Goal: Task Accomplishment & Management: Use online tool/utility

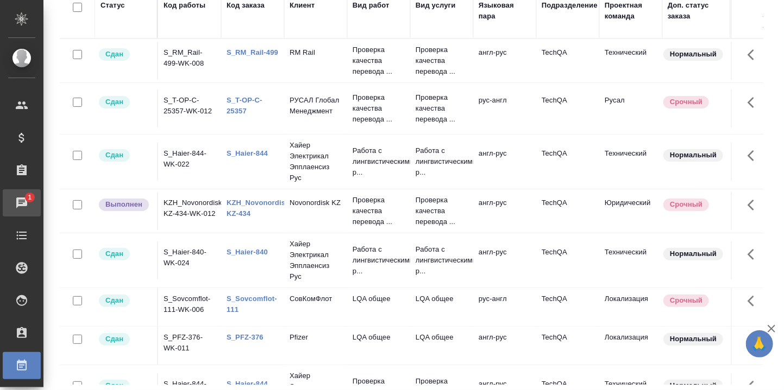
click at [22, 199] on link "1 Чаты" at bounding box center [22, 203] width 38 height 27
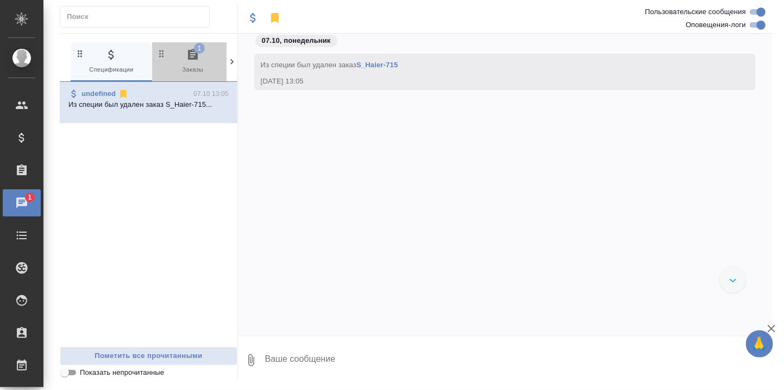
drag, startPoint x: 194, startPoint y: 51, endPoint x: 190, endPoint y: 56, distance: 7.1
click at [193, 51] on icon "button" at bounding box center [192, 54] width 13 height 13
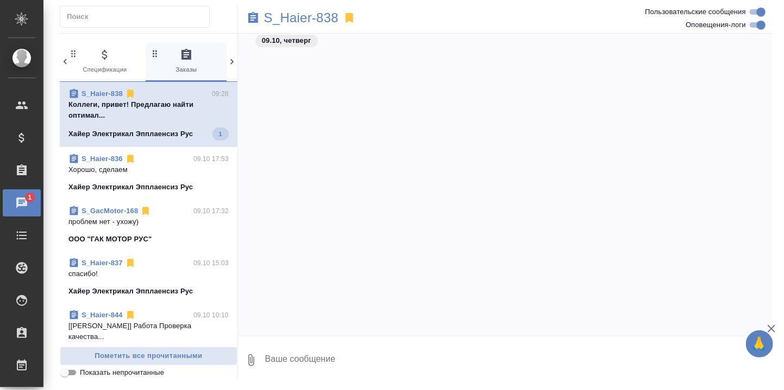
scroll to position [7680, 0]
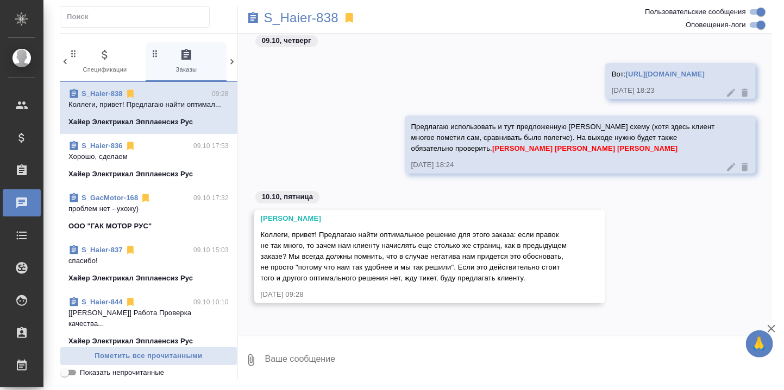
click at [339, 342] on textarea at bounding box center [518, 360] width 508 height 37
type textarea """
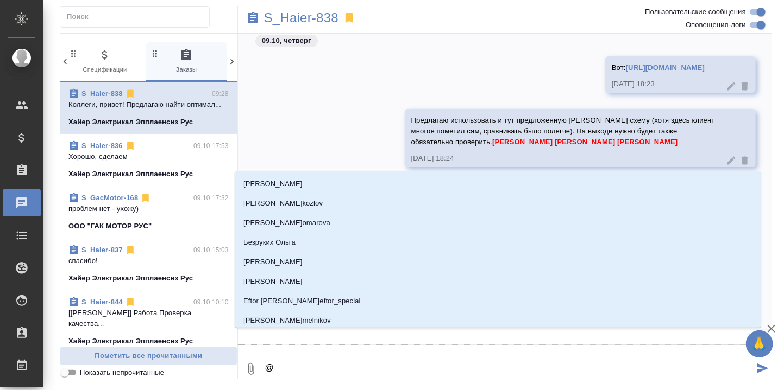
type textarea "@З"
type input "З"
type textarea "@За"
type input "За"
type textarea "@Заб"
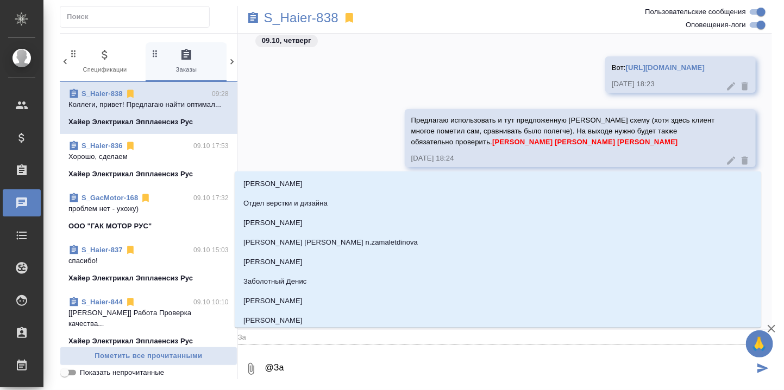
type input "Заб"
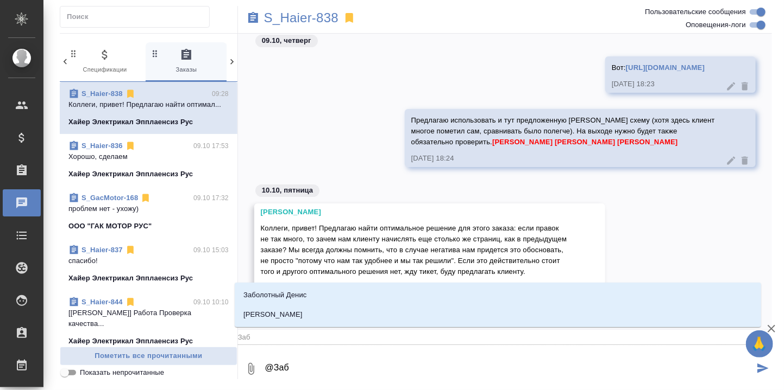
type textarea "@Забо"
type input "Забо"
click at [302, 312] on p "[PERSON_NAME]" at bounding box center [272, 315] width 59 height 11
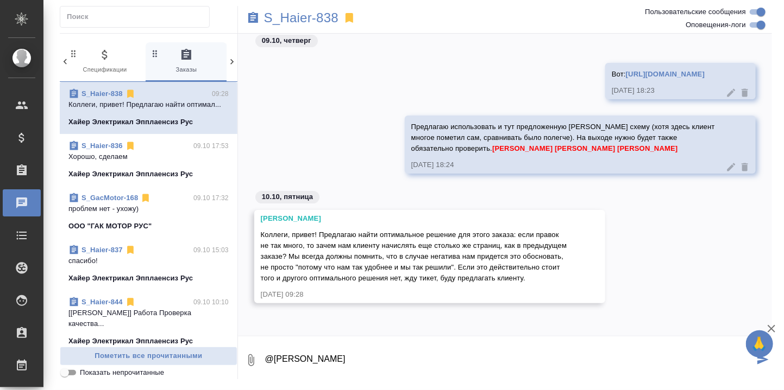
click at [364, 358] on textarea "@Заборова Александра" at bounding box center [509, 360] width 490 height 37
drag, startPoint x: 368, startPoint y: 357, endPoint x: 253, endPoint y: 357, distance: 115.1
click at [253, 357] on div "0 @Заборова Александра, на перевод там не меньше, чем в предыдущем заказе." at bounding box center [505, 360] width 534 height 37
click at [509, 358] on textarea "На перевод там не меньше, чем в предыдущем заказе." at bounding box center [509, 360] width 490 height 37
paste textarea "@Заборова Александра,"
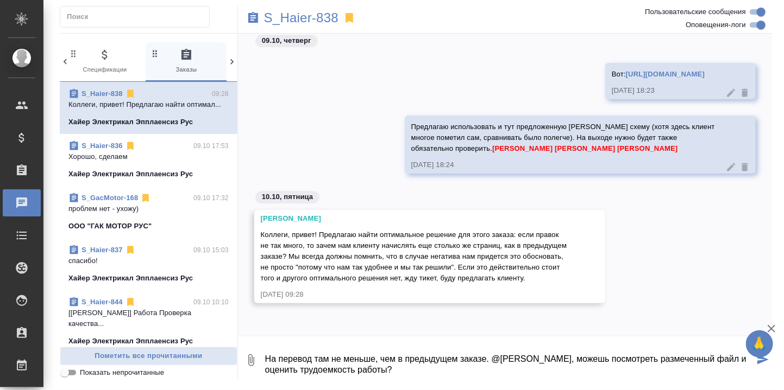
click at [325, 357] on textarea "На перевод там не меньше, чем в предыдущем заказе. @Заборова Александра, можешь…" at bounding box center [509, 360] width 490 height 37
drag, startPoint x: 327, startPoint y: 358, endPoint x: 319, endPoint y: 358, distance: 7.6
click at [319, 358] on textarea "На перевод там не меньше, чем в предыдущем заказе. @Заборова Александра, можешь…" at bounding box center [509, 360] width 490 height 37
click at [483, 360] on textarea "На перевод тут не меньше, чем в предыдущем заказе. @Заборова Александра, можешь…" at bounding box center [509, 360] width 490 height 37
type textarea "На перевод тут не меньше, чем в предыдущем заказе, просто клиент слегка работу …"
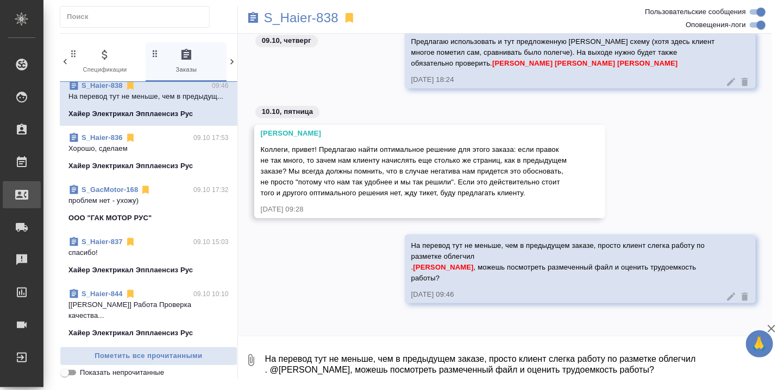
scroll to position [0, 0]
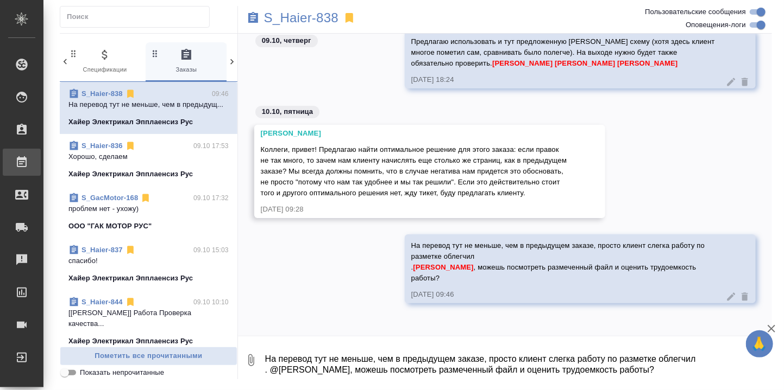
click at [22, 160] on div "Работы" at bounding box center [8, 162] width 27 height 16
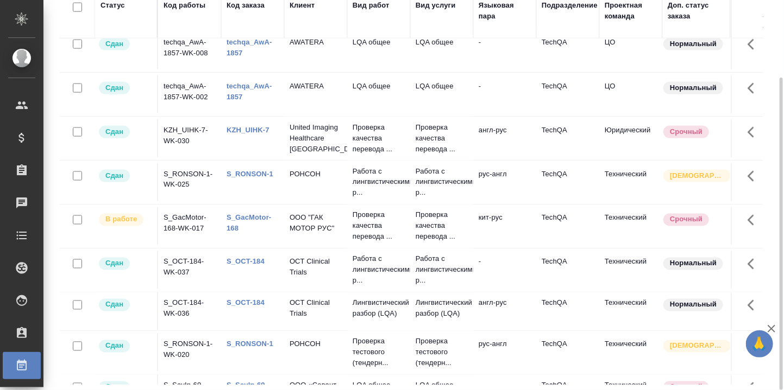
scroll to position [796, 0]
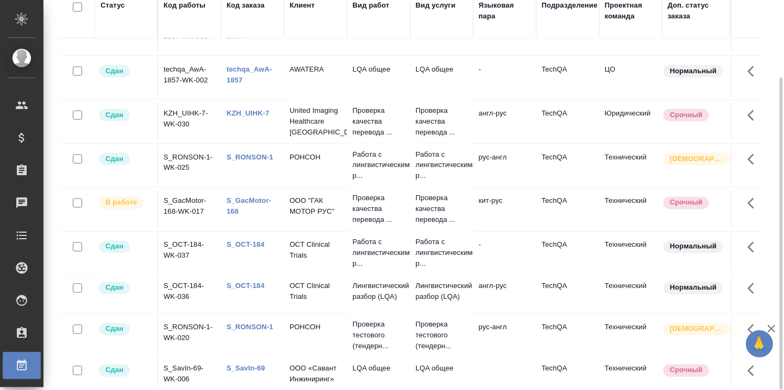
click at [248, 197] on link "S_GacMotor-168" at bounding box center [248, 206] width 45 height 19
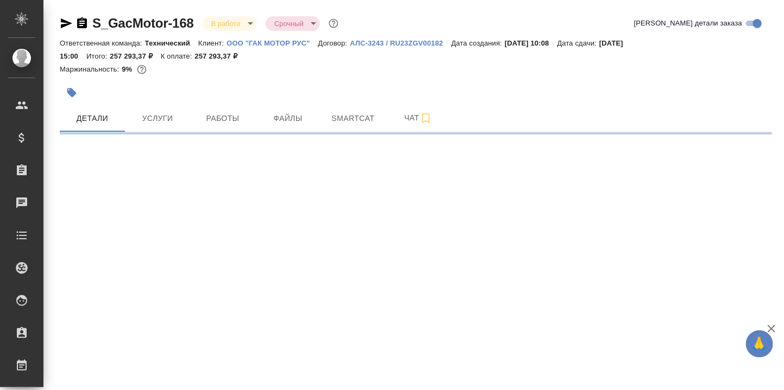
select select "RU"
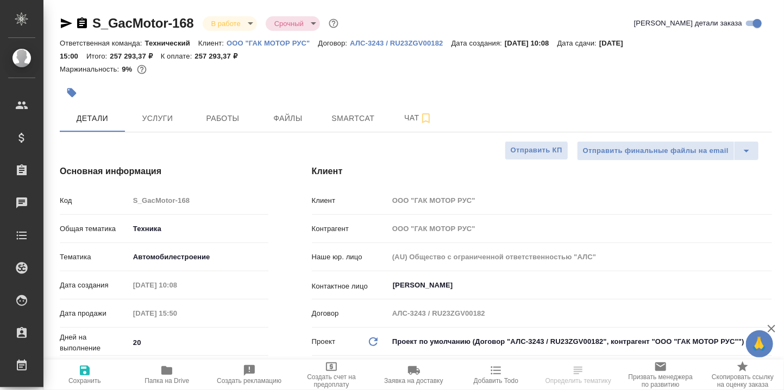
type textarea "x"
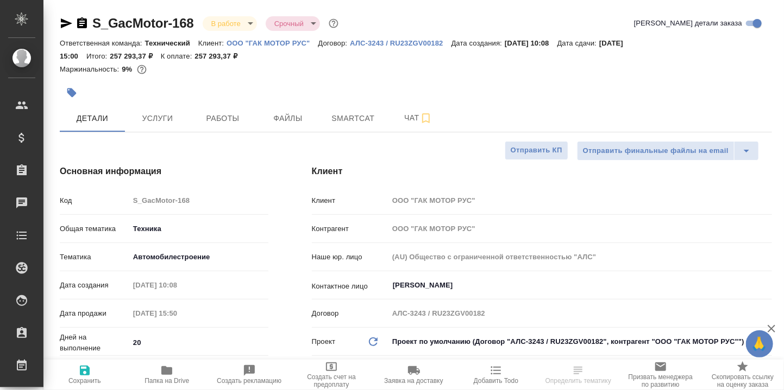
type textarea "x"
click at [273, 43] on p "ООО "ГАК МОТОР РУС"" at bounding box center [271, 43] width 91 height 8
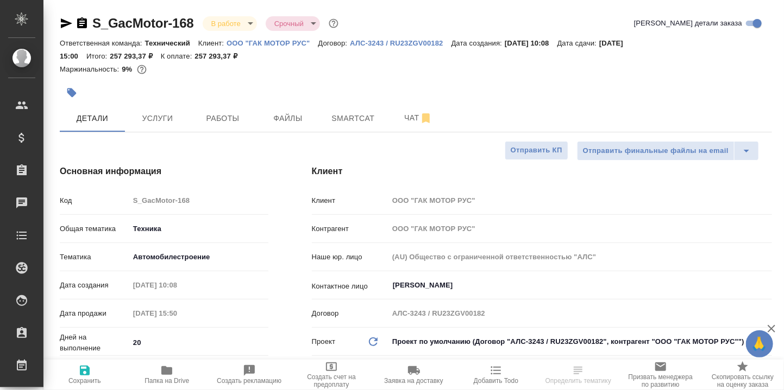
type textarea "x"
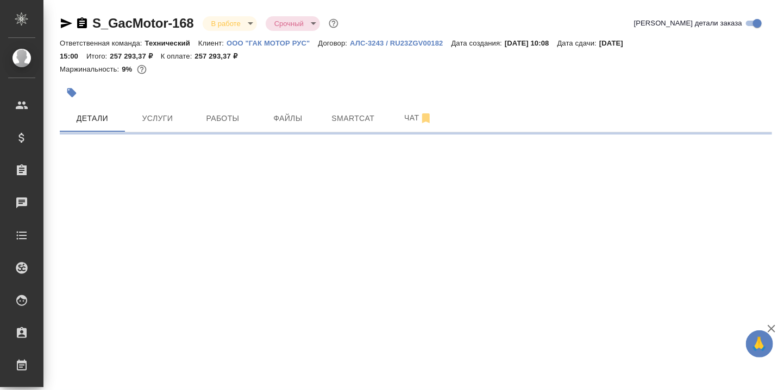
select select "RU"
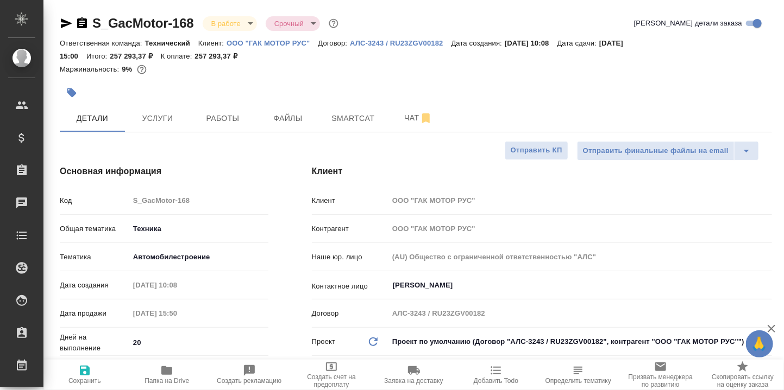
type textarea "x"
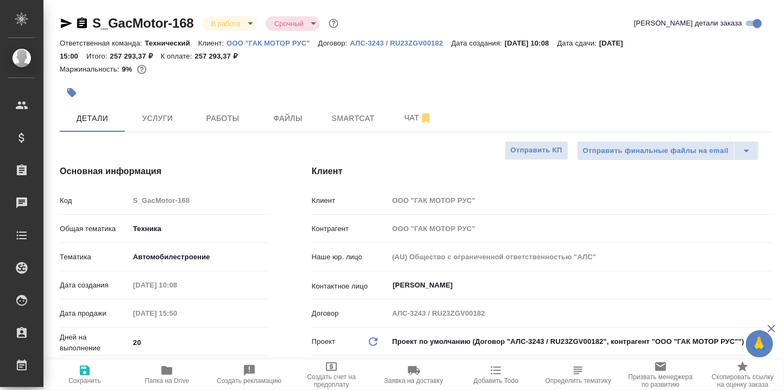
type textarea "x"
click at [354, 117] on span "Smartcat" at bounding box center [353, 119] width 52 height 14
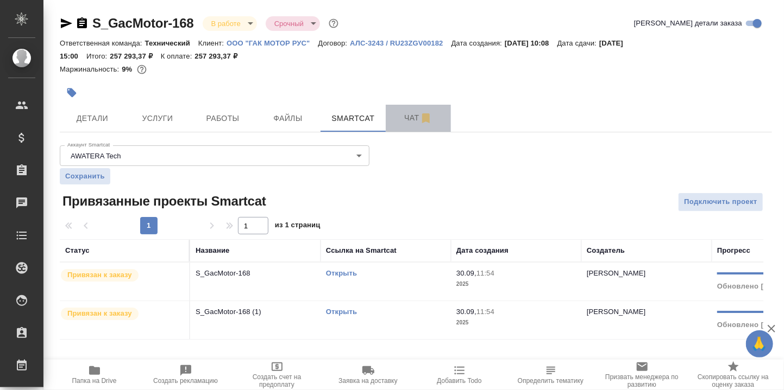
click at [414, 122] on span "Чат" at bounding box center [418, 118] width 52 height 14
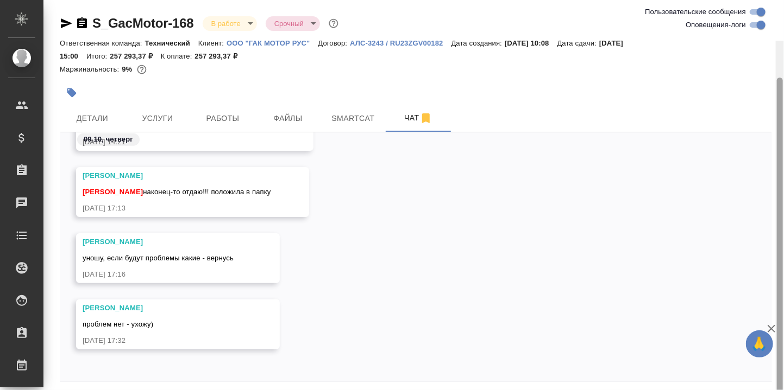
scroll to position [41, 0]
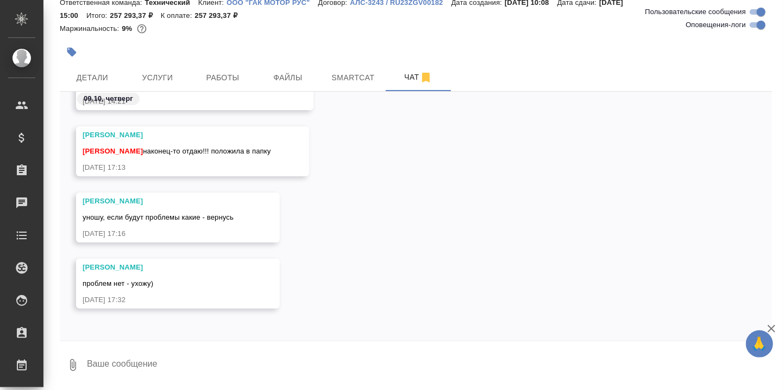
click at [155, 358] on textarea at bounding box center [429, 365] width 686 height 37
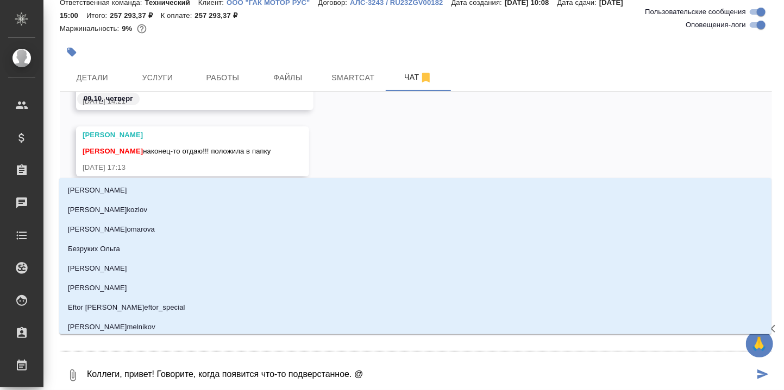
type textarea "Коллеги, привет! Говорите, когда появится что-то подверстанное. @З"
type input "З"
type textarea "Коллеги, привет! Говорите, когда появится что-то подверстанное. @За"
type input "За"
type textarea "Коллеги, привет! Говорите, когда появится что-то подверстанное. @Заб"
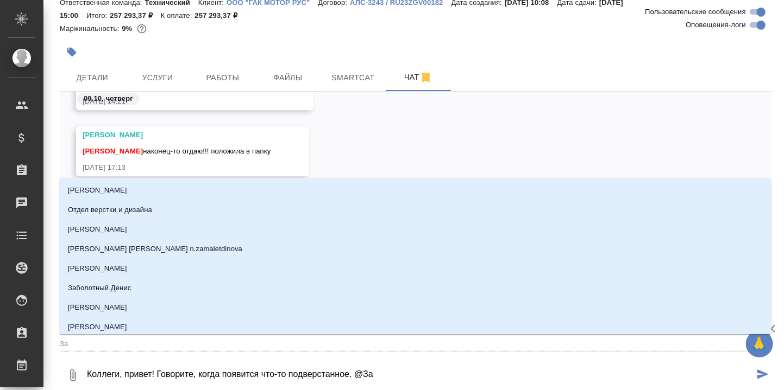
type input "Заб"
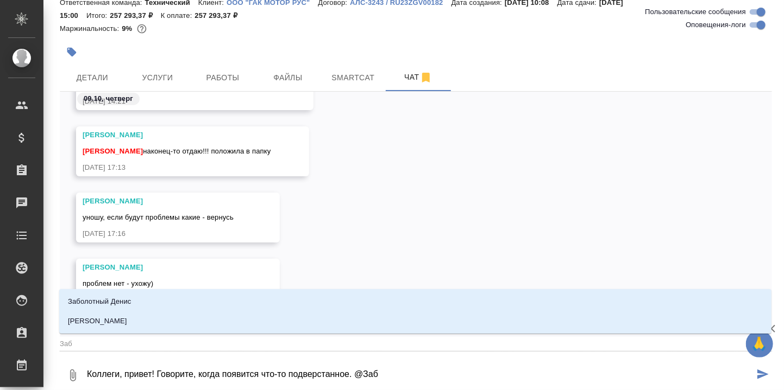
type textarea "Коллеги, привет! Говорите, когда появится что-то подверстанное. @Забо"
type input "Забо"
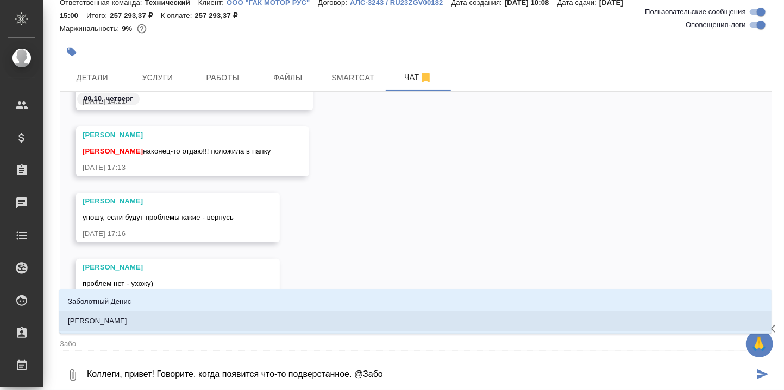
drag, startPoint x: 133, startPoint y: 320, endPoint x: 185, endPoint y: 327, distance: 52.5
click at [127, 323] on p "[PERSON_NAME]" at bounding box center [97, 321] width 59 height 11
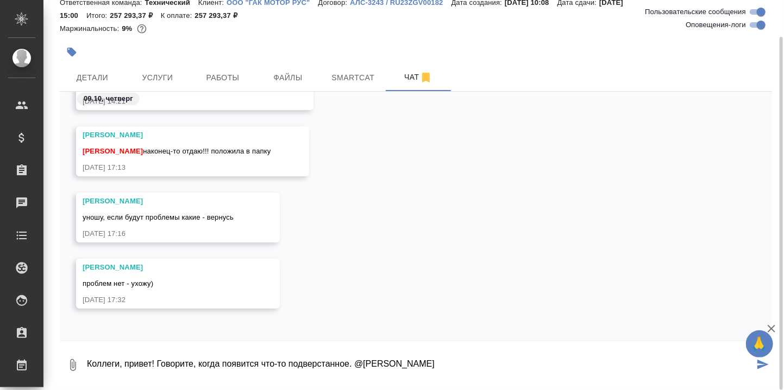
type textarea "Коллеги, привет! Говорите, когда появится что-то подверстанное. @Заборова Алекс…"
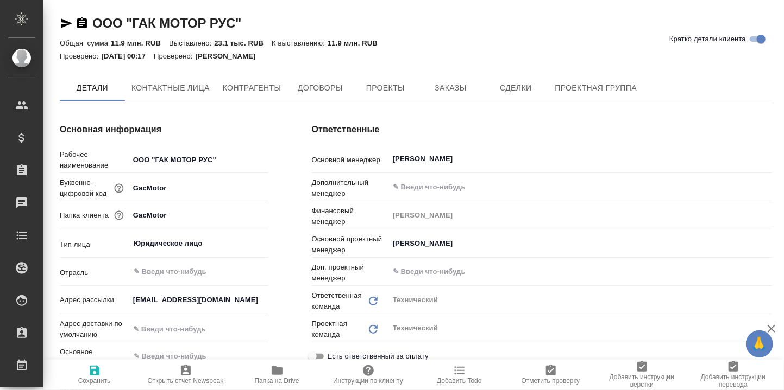
type textarea "x"
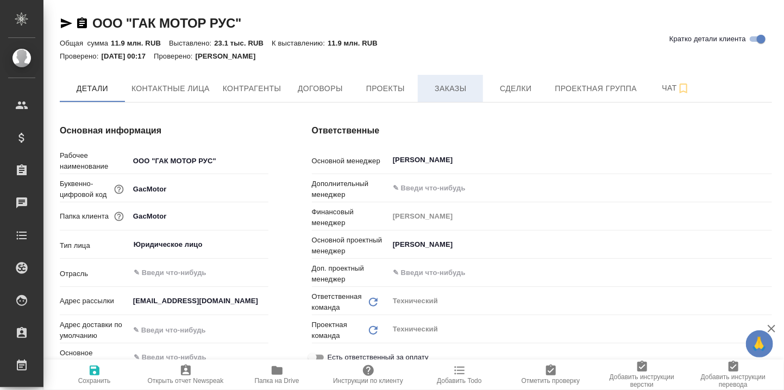
type textarea "x"
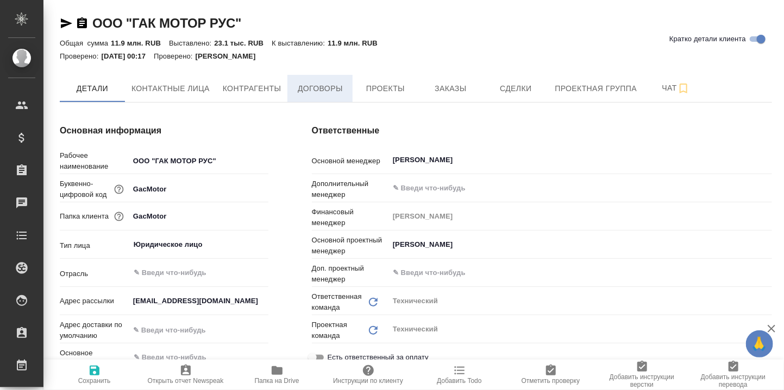
type textarea "x"
click at [445, 87] on span "Заказы" at bounding box center [450, 89] width 52 height 14
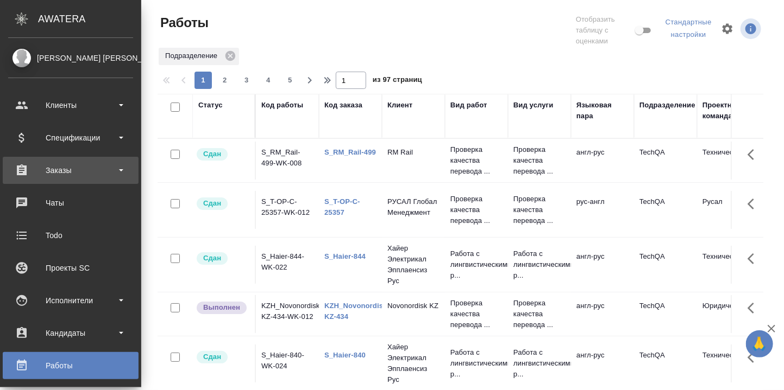
click at [52, 169] on div "Заказы" at bounding box center [70, 170] width 125 height 16
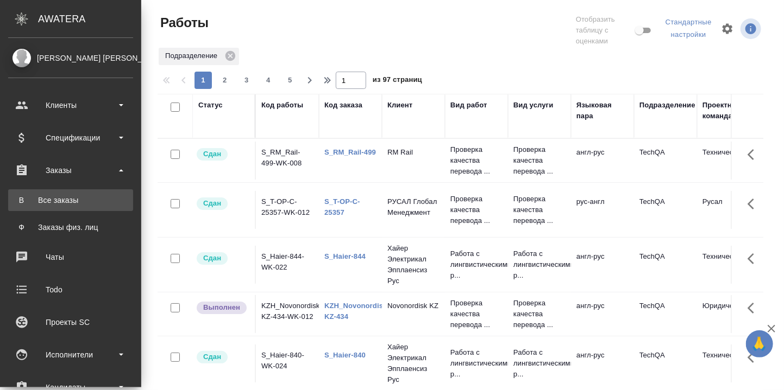
click at [56, 198] on div "Все заказы" at bounding box center [71, 200] width 114 height 11
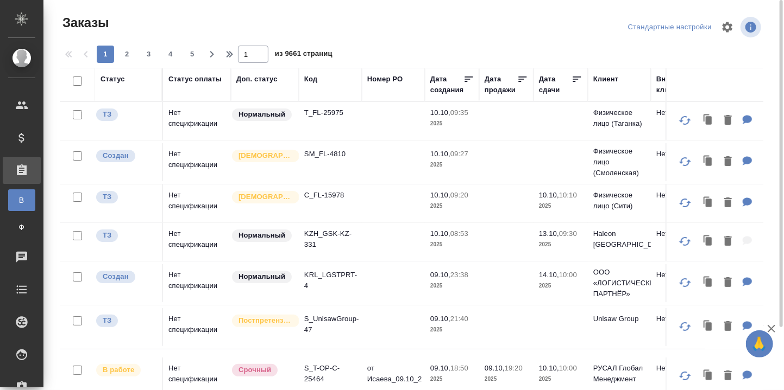
click at [315, 81] on div "Код" at bounding box center [310, 79] width 13 height 11
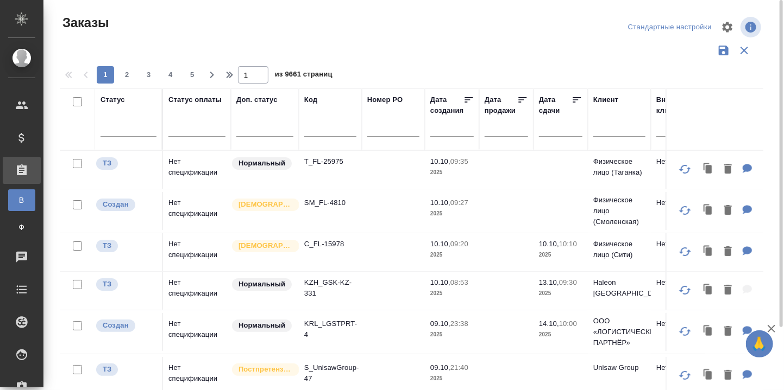
click at [318, 131] on input "text" at bounding box center [330, 130] width 52 height 14
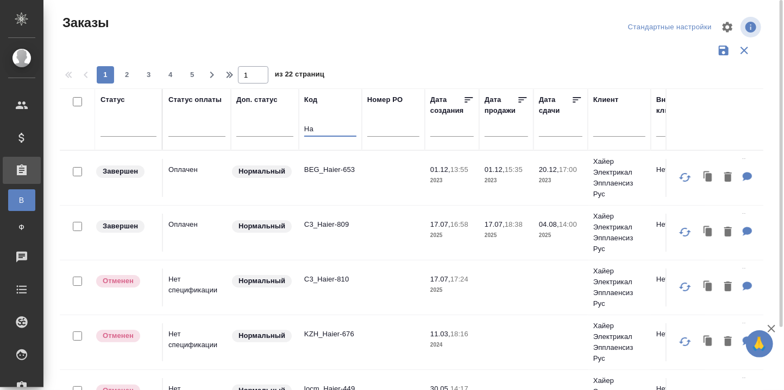
type input "H"
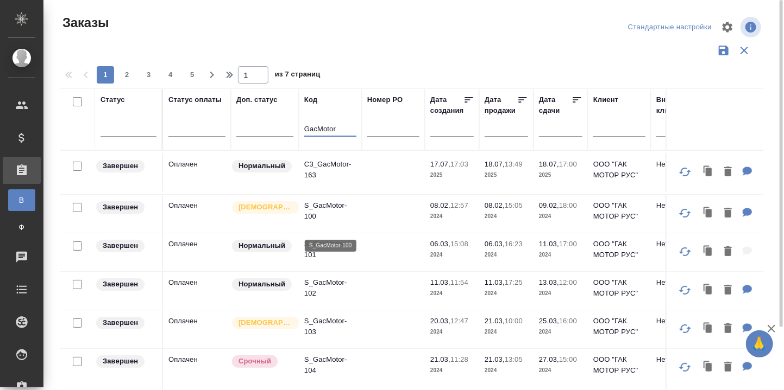
scroll to position [72, 0]
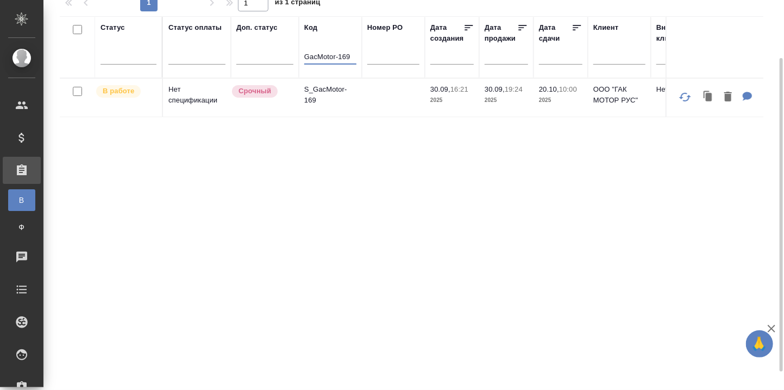
type input "GacMotor-169"
click at [326, 90] on p "S_GacMotor-169" at bounding box center [330, 95] width 52 height 22
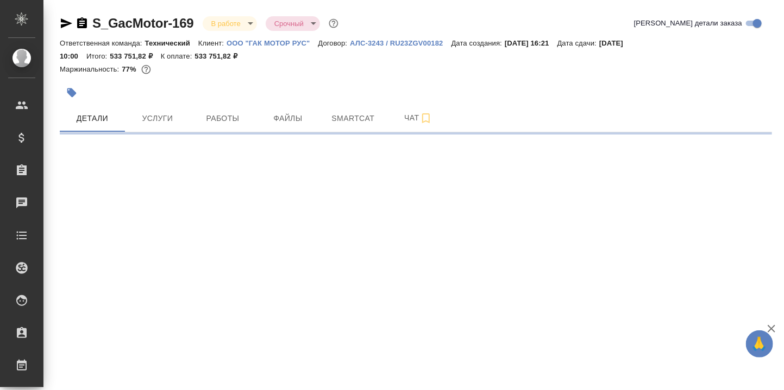
select select "RU"
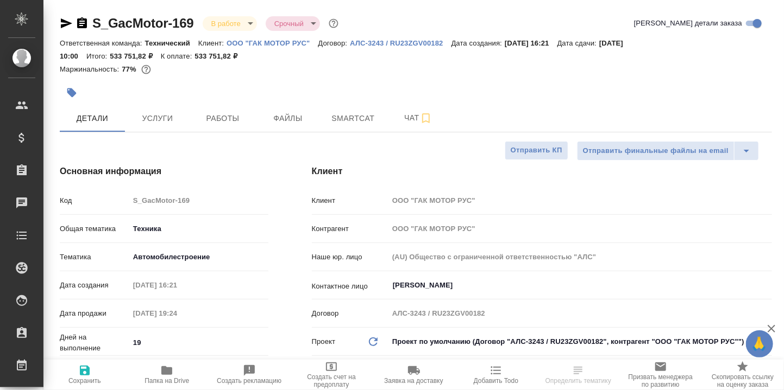
type textarea "x"
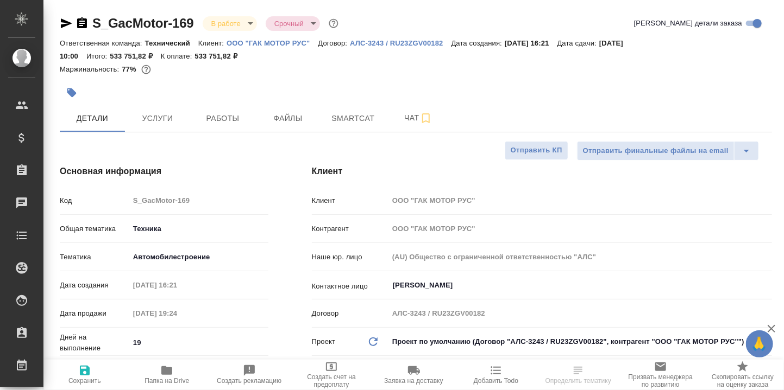
type textarea "x"
click at [343, 114] on span "Smartcat" at bounding box center [353, 119] width 52 height 14
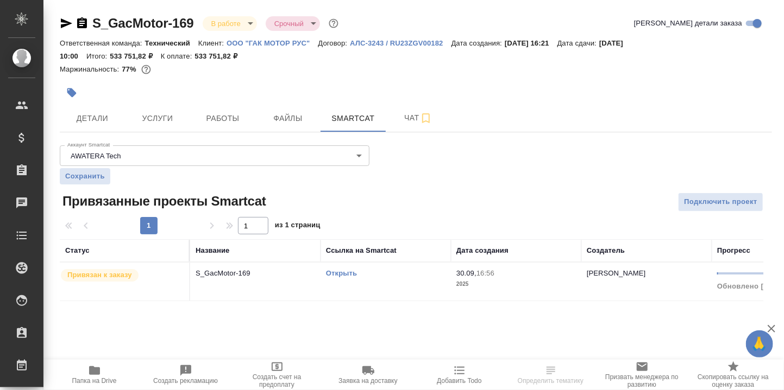
click at [352, 271] on link "Открыть" at bounding box center [341, 273] width 31 height 8
click at [90, 373] on icon "button" at bounding box center [94, 371] width 11 height 9
